Goal: Task Accomplishment & Management: Use online tool/utility

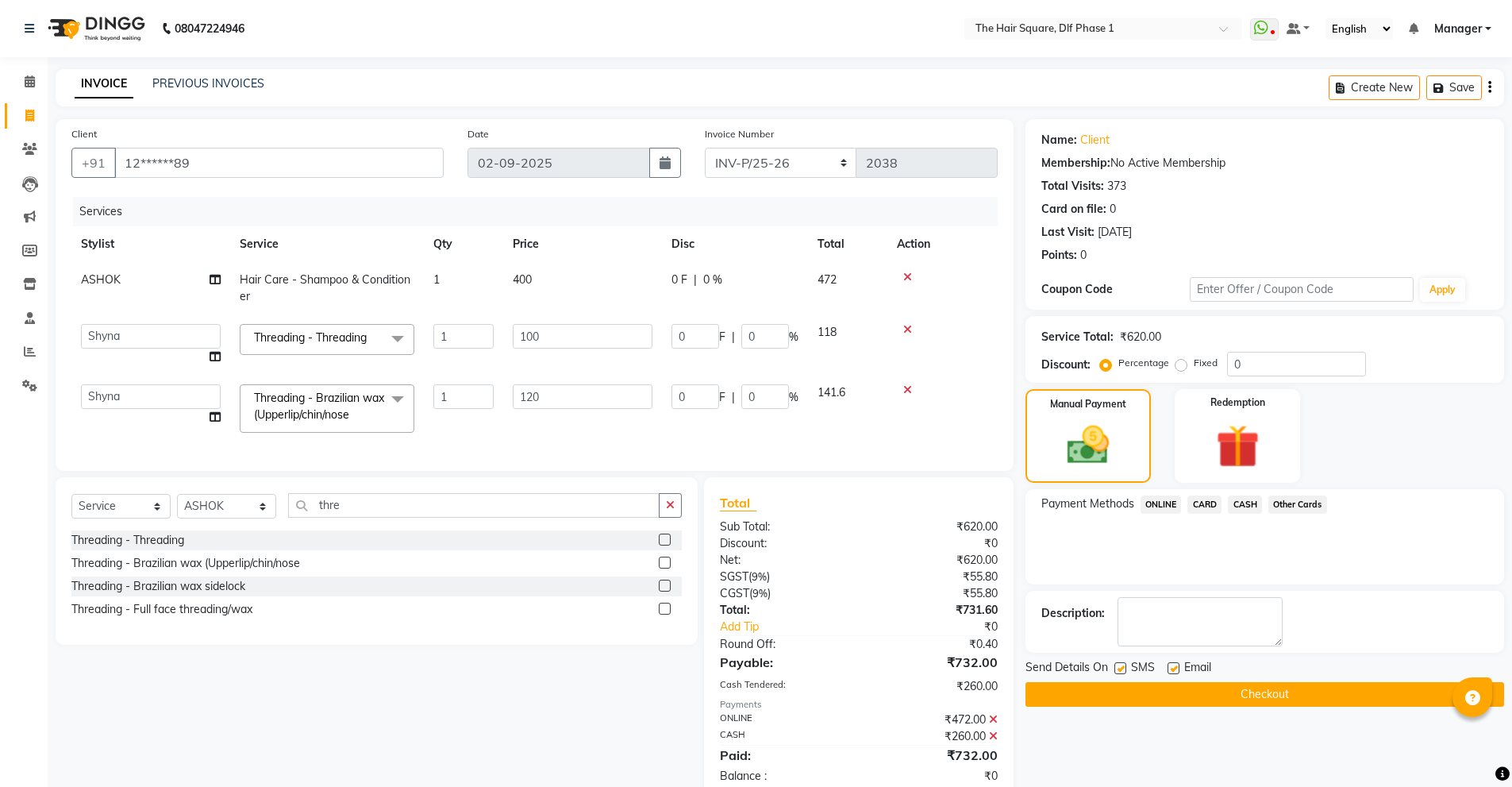
select select "5766"
select select "39751"
select select "service"
select select "39748"
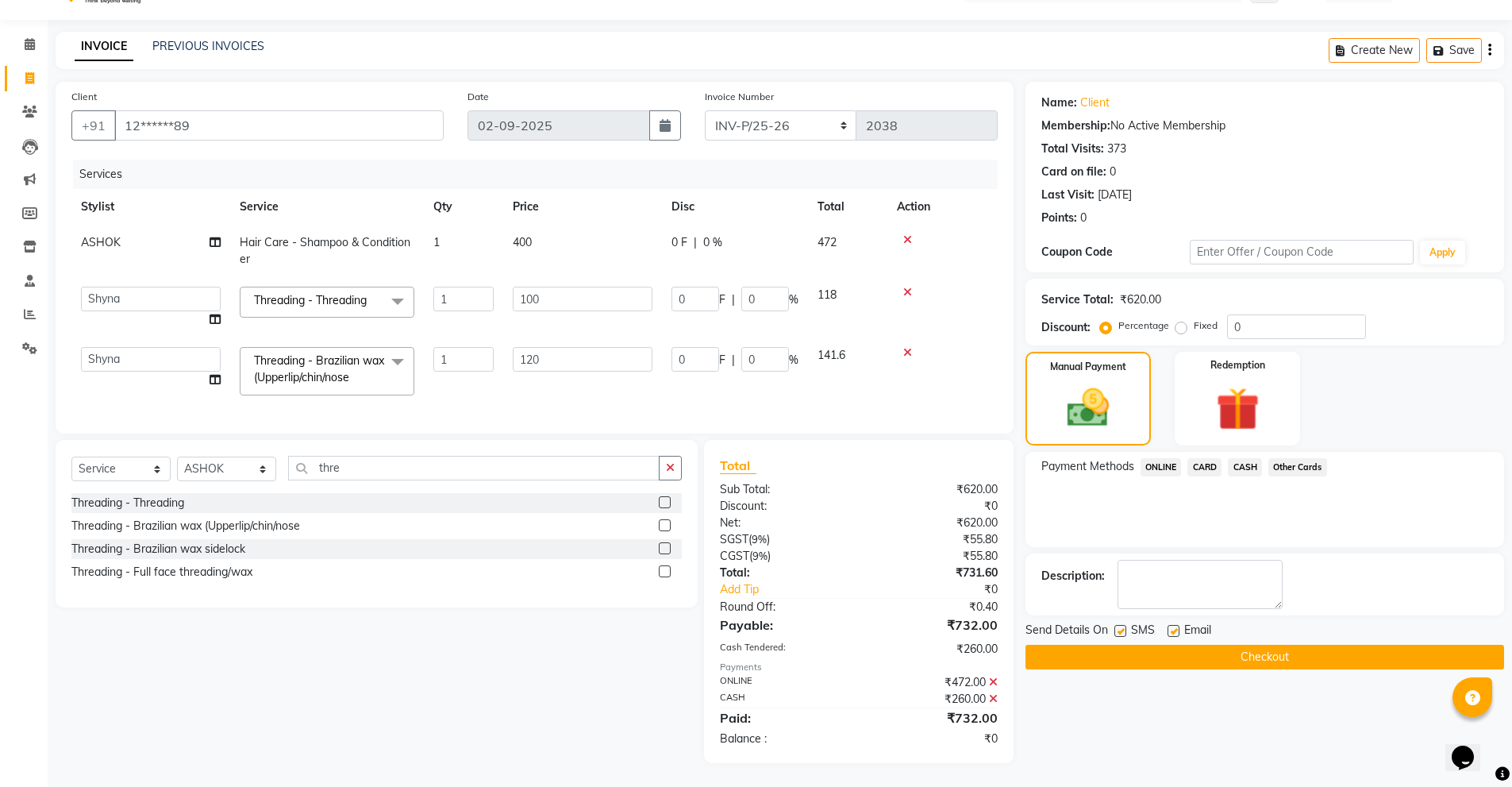
click at [1105, 644] on button "Checkout" at bounding box center [1264, 657] width 478 height 25
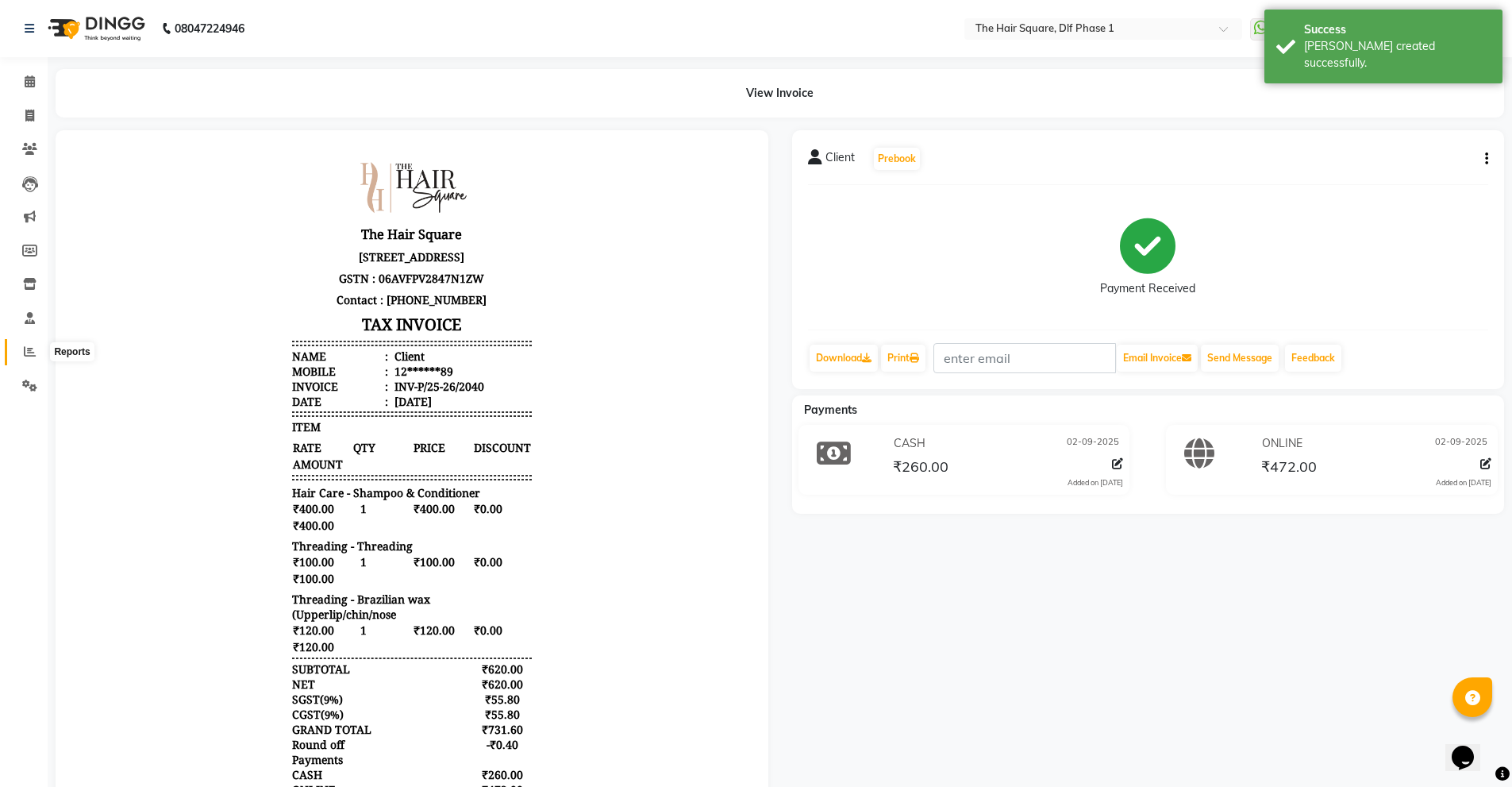
click at [28, 358] on span at bounding box center [29, 352] width 28 height 18
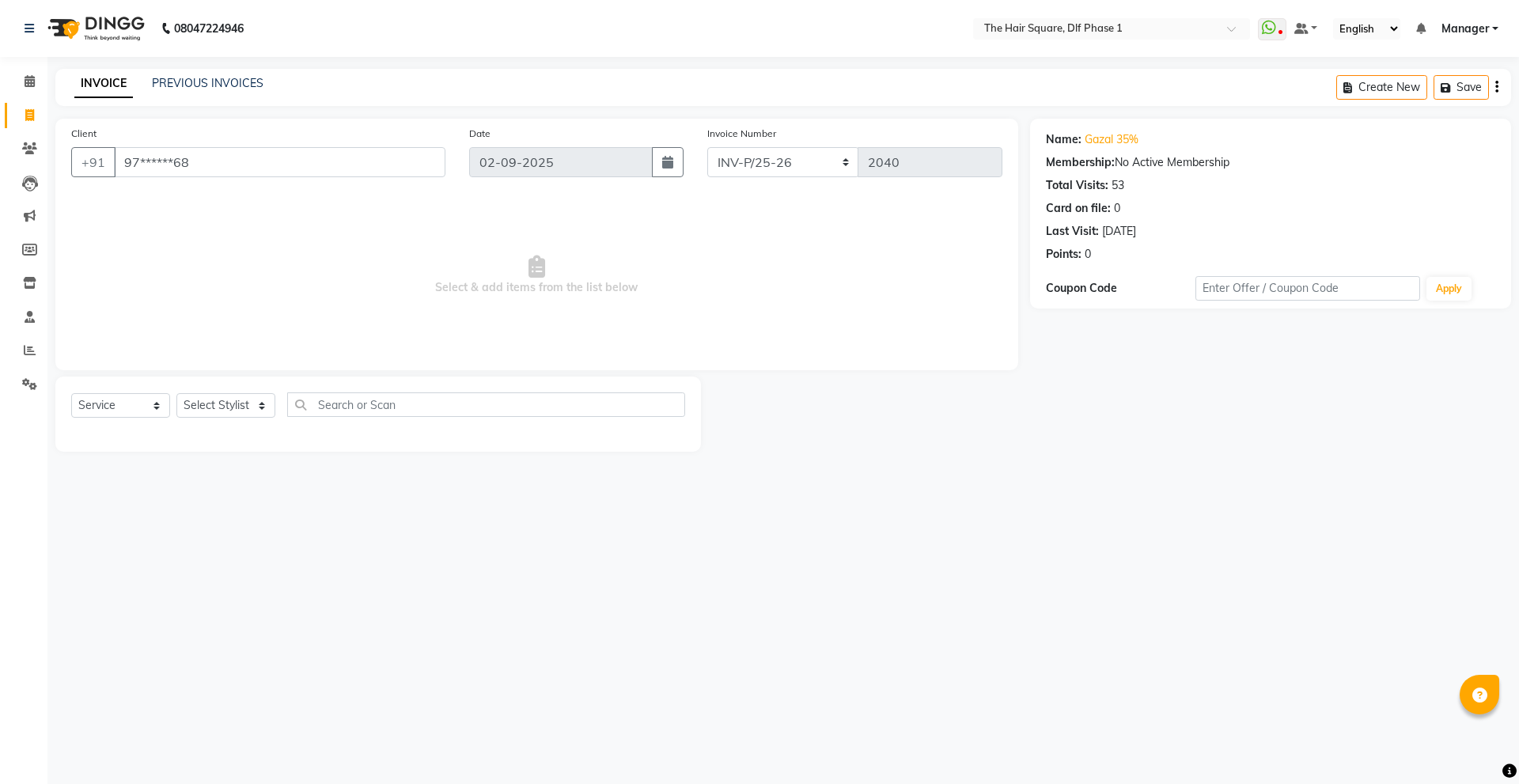
select select "5766"
select select "service"
click at [232, 89] on link "PREVIOUS INVOICES" at bounding box center [208, 82] width 111 height 14
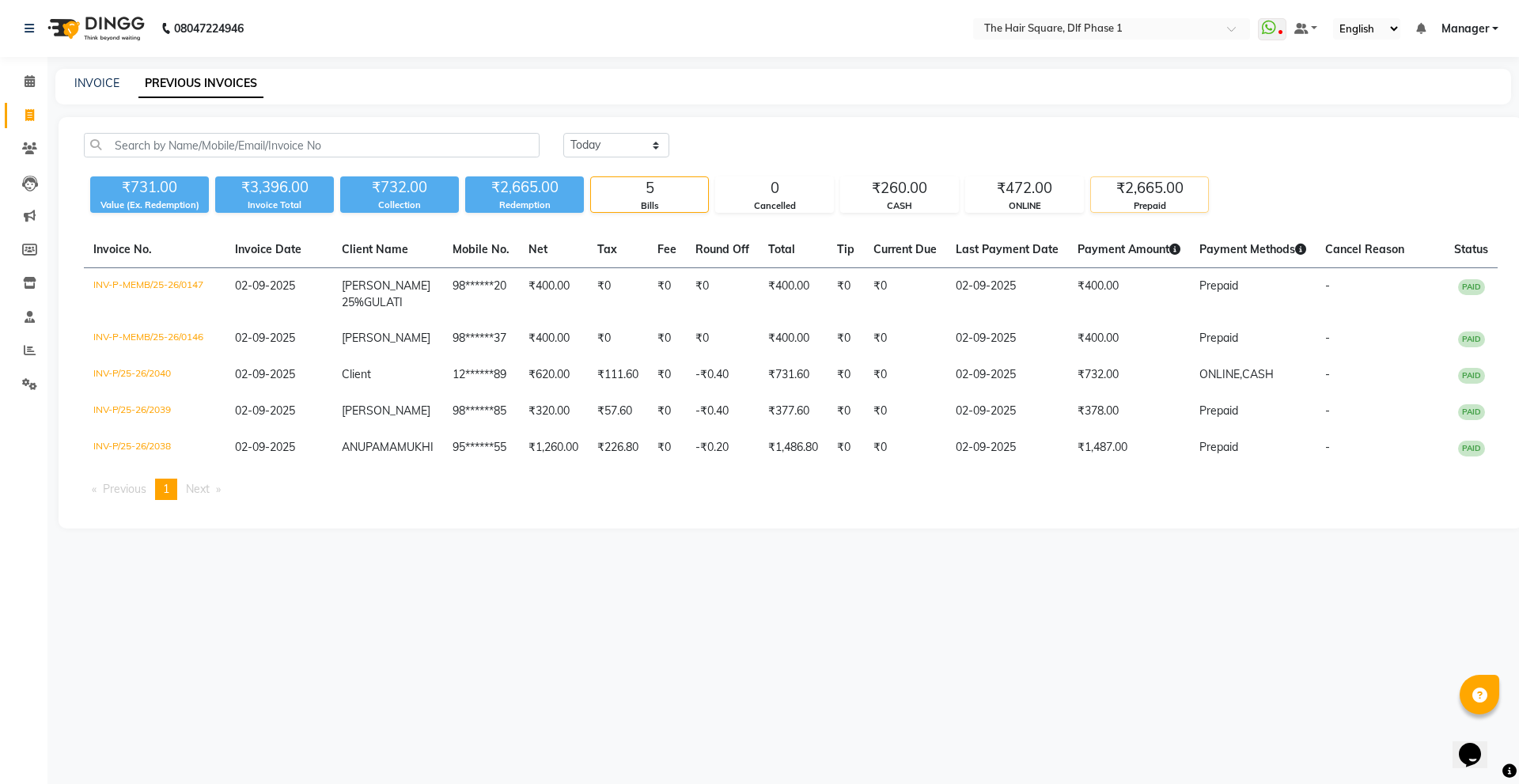
click at [1175, 201] on div "Prepaid" at bounding box center [1149, 206] width 117 height 13
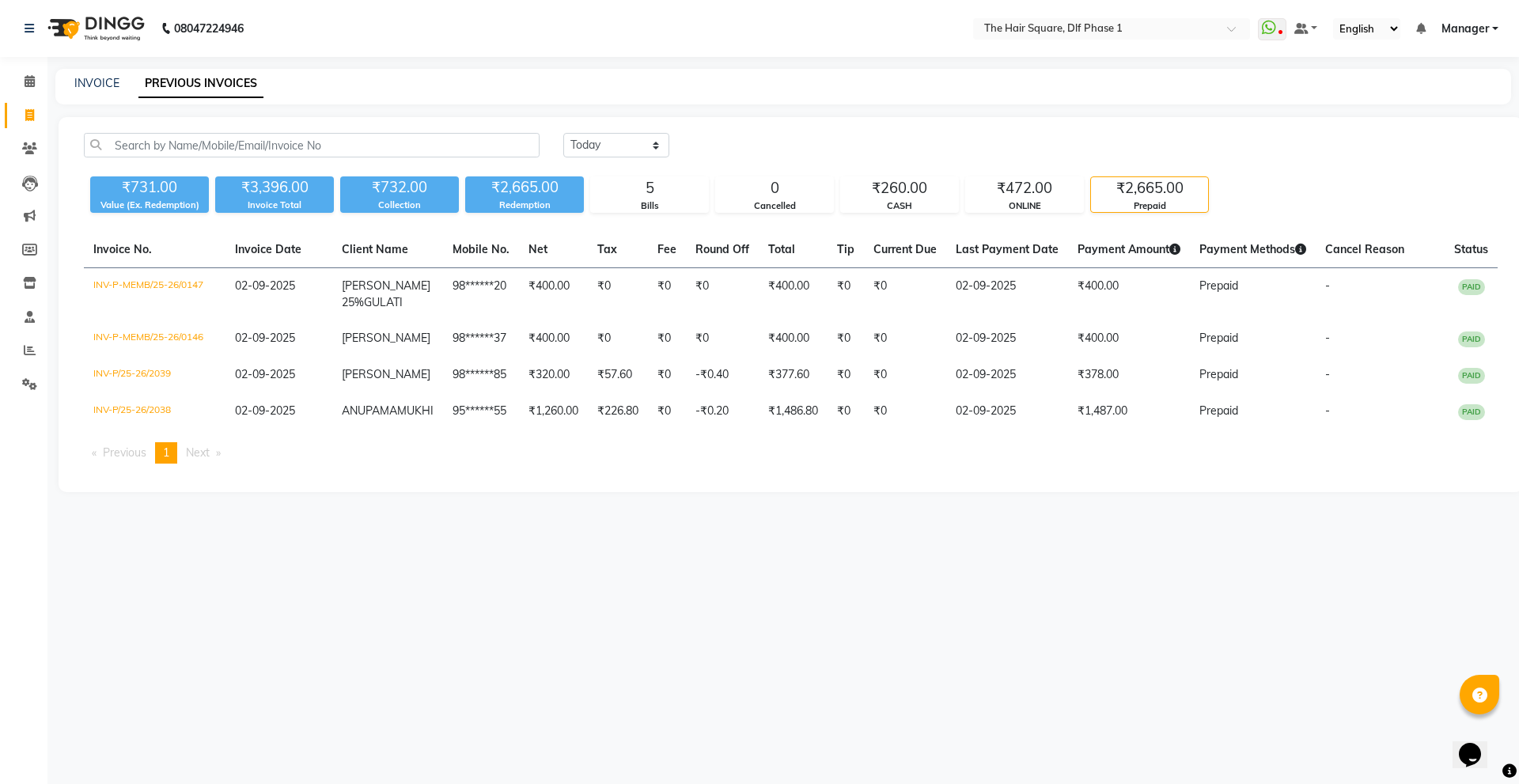
click at [1161, 206] on div "Prepaid" at bounding box center [1149, 206] width 117 height 13
